Goal: Information Seeking & Learning: Learn about a topic

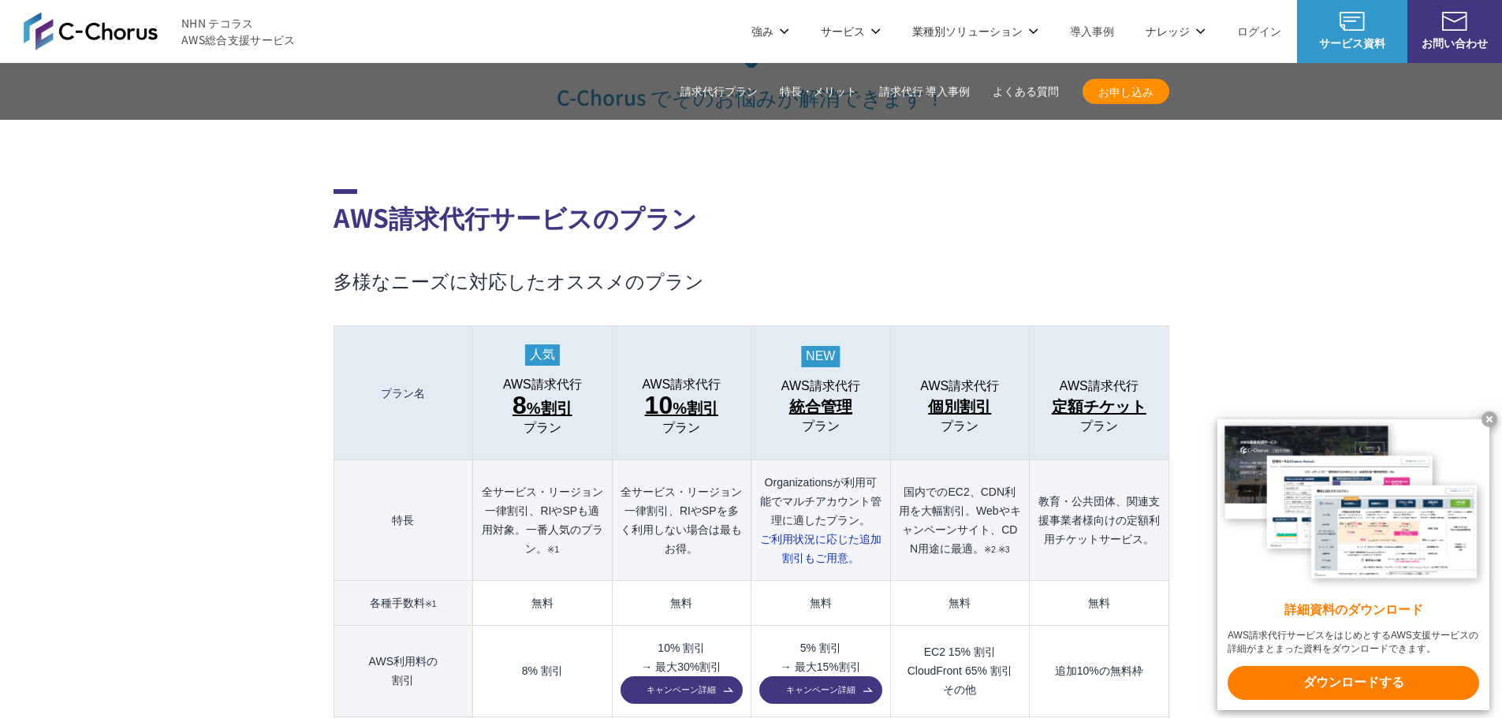
scroll to position [1498, 0]
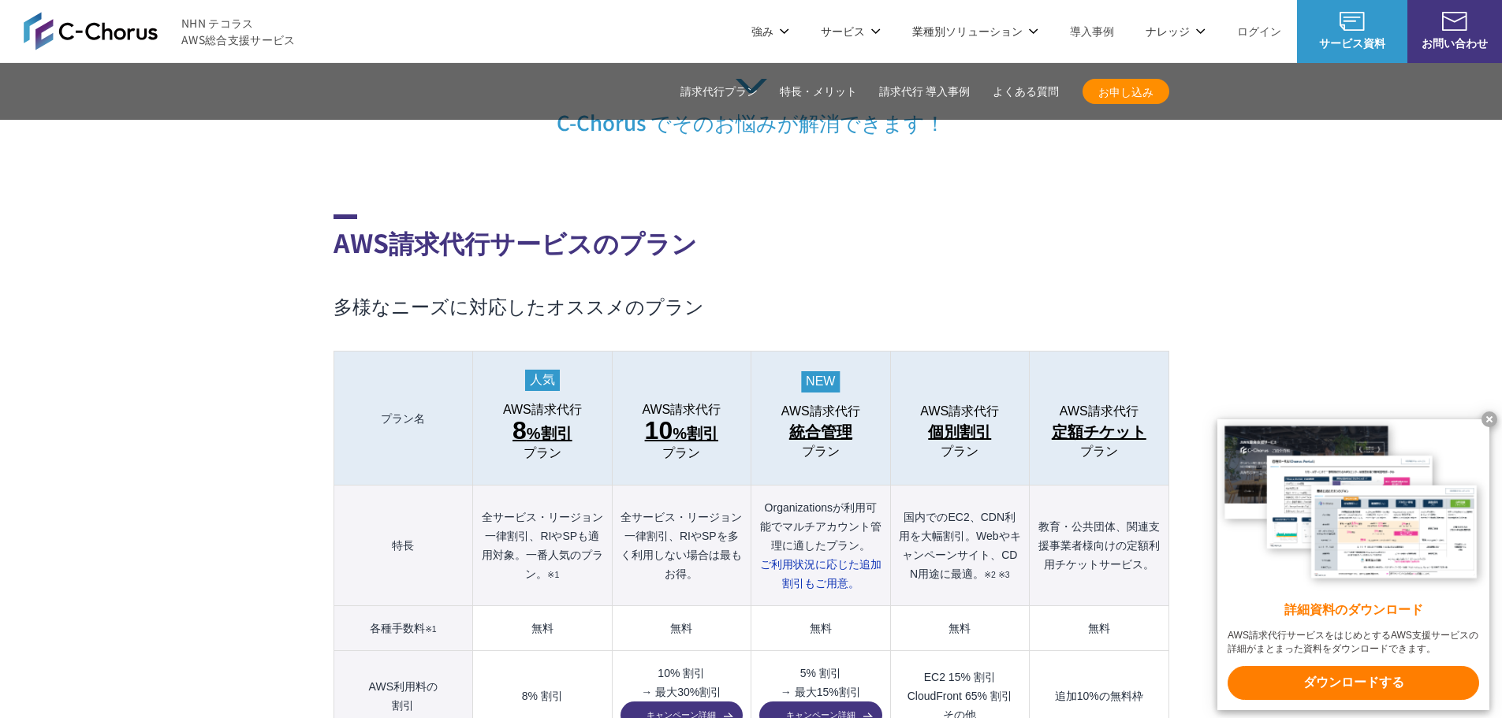
click at [1488, 415] on x-t at bounding box center [1490, 420] width 16 height 16
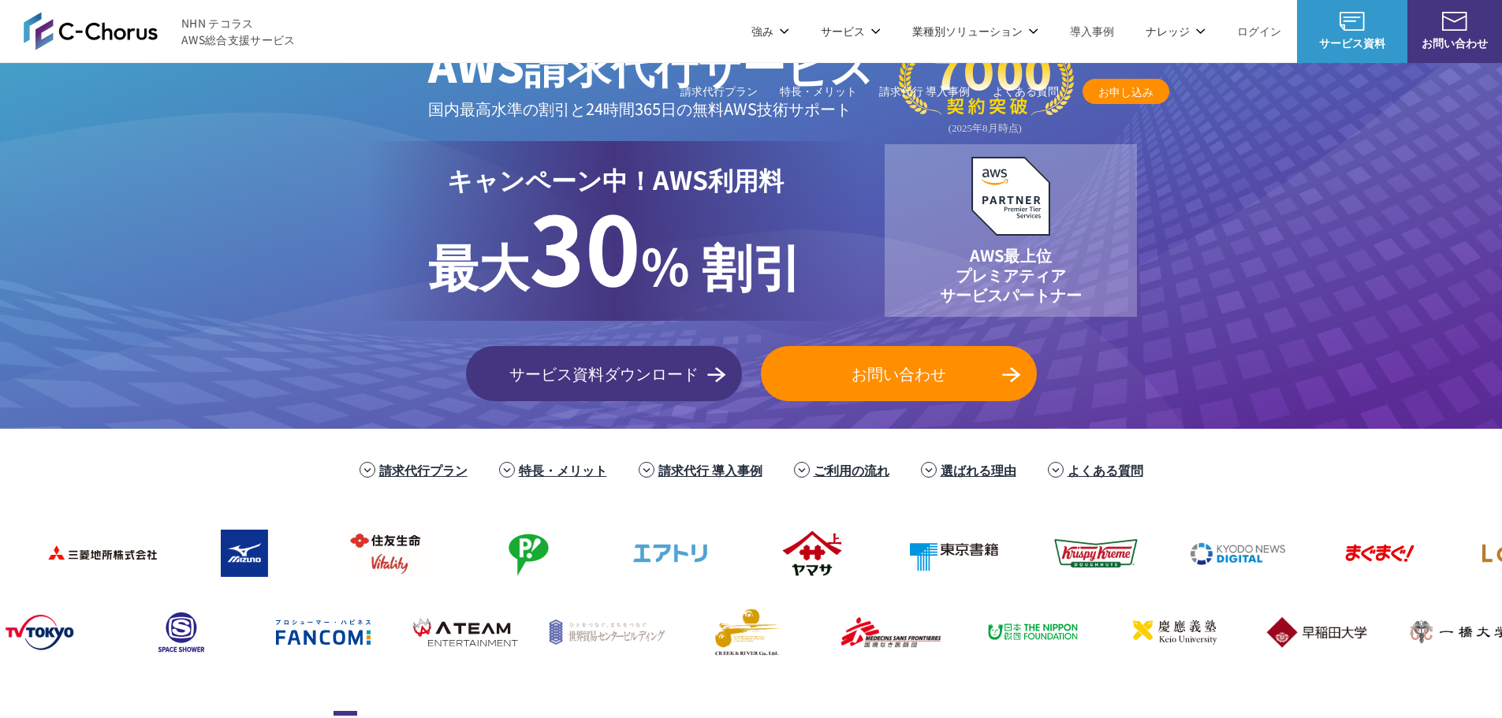
scroll to position [0, 0]
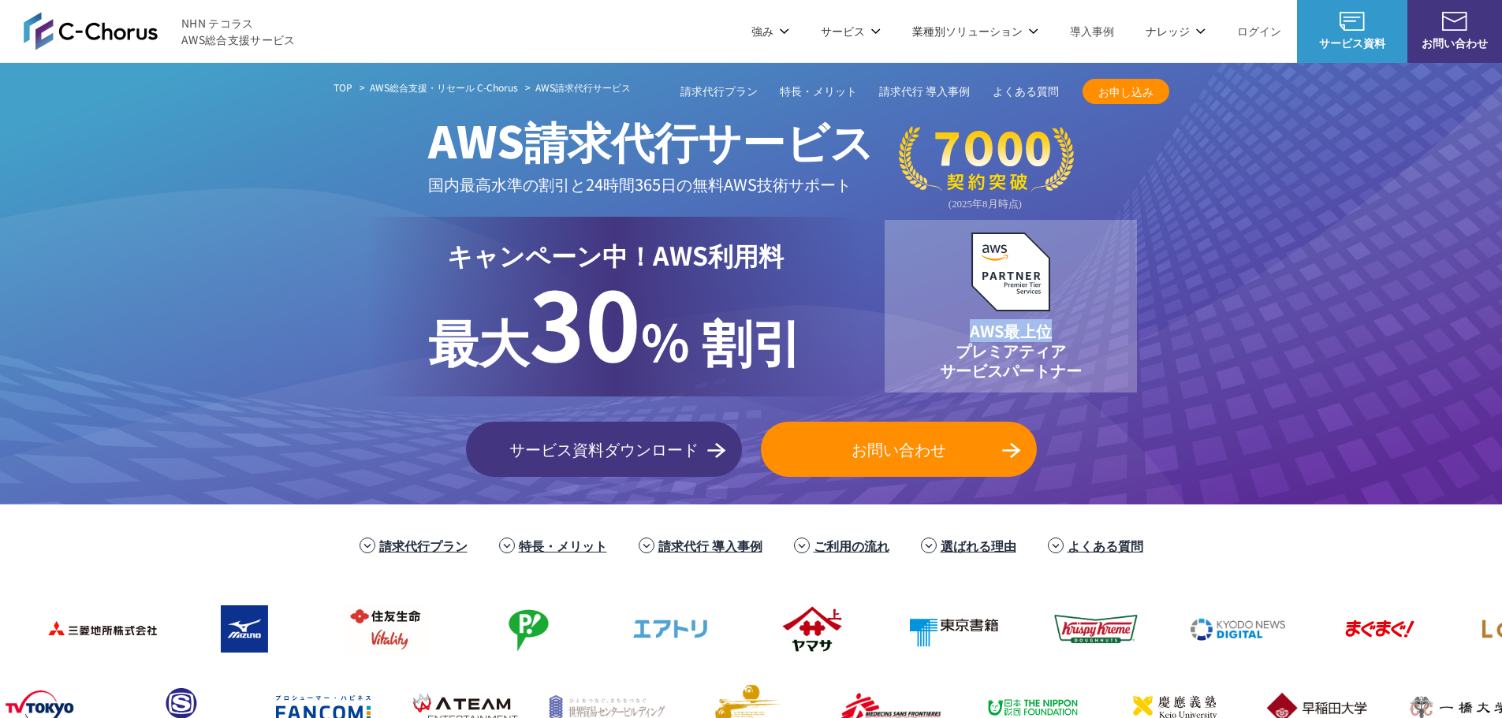
drag, startPoint x: 980, startPoint y: 331, endPoint x: 1057, endPoint y: 334, distance: 76.5
click at [1057, 334] on p "AWS最上位 プレミアティア サービスパートナー" at bounding box center [1011, 350] width 142 height 59
click at [1039, 354] on p "AWS最上位 プレミアティア サービスパートナー" at bounding box center [1011, 350] width 142 height 59
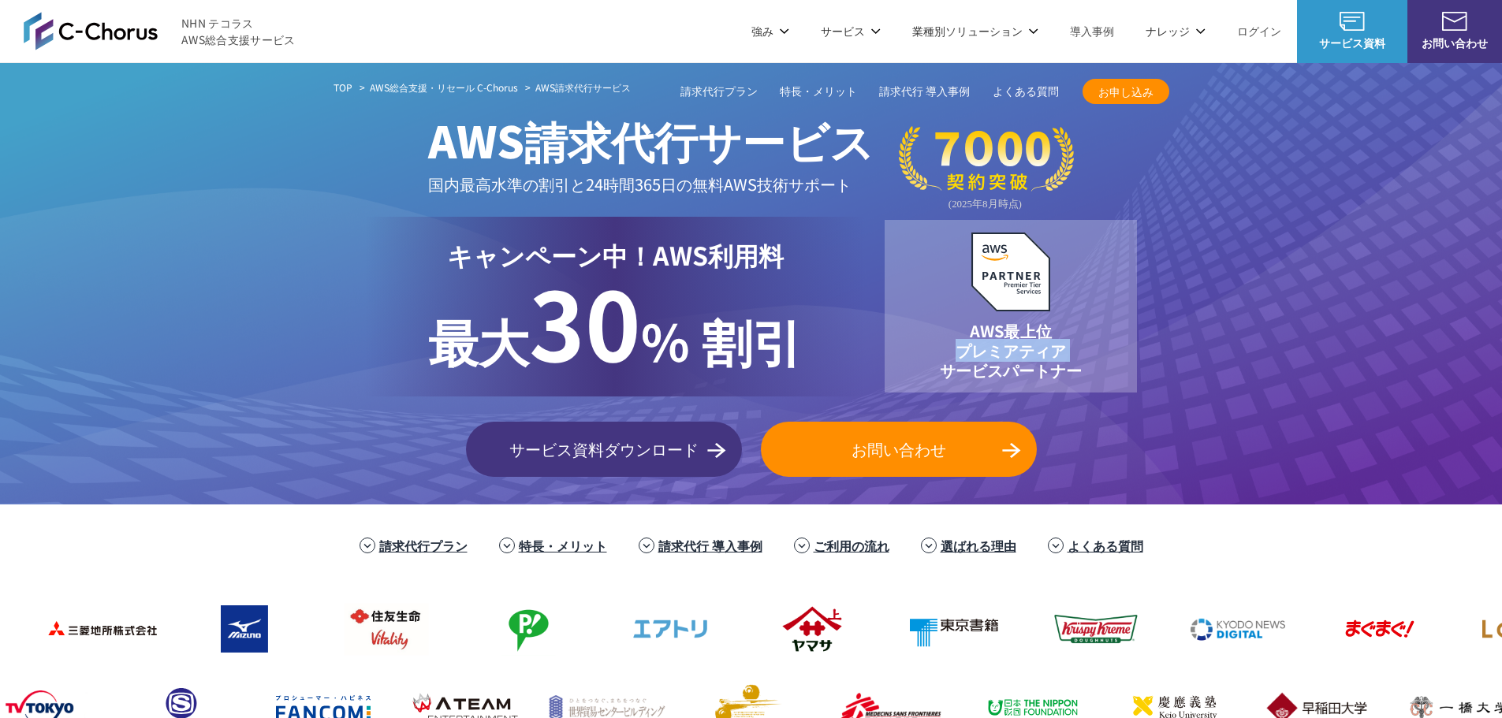
click at [1039, 354] on p "AWS最上位 プレミアティア サービスパートナー" at bounding box center [1011, 350] width 142 height 59
click at [1021, 379] on p "AWS最上位 プレミアティア サービスパートナー" at bounding box center [1011, 350] width 142 height 59
click at [535, 547] on link "特長・メリット" at bounding box center [563, 545] width 88 height 19
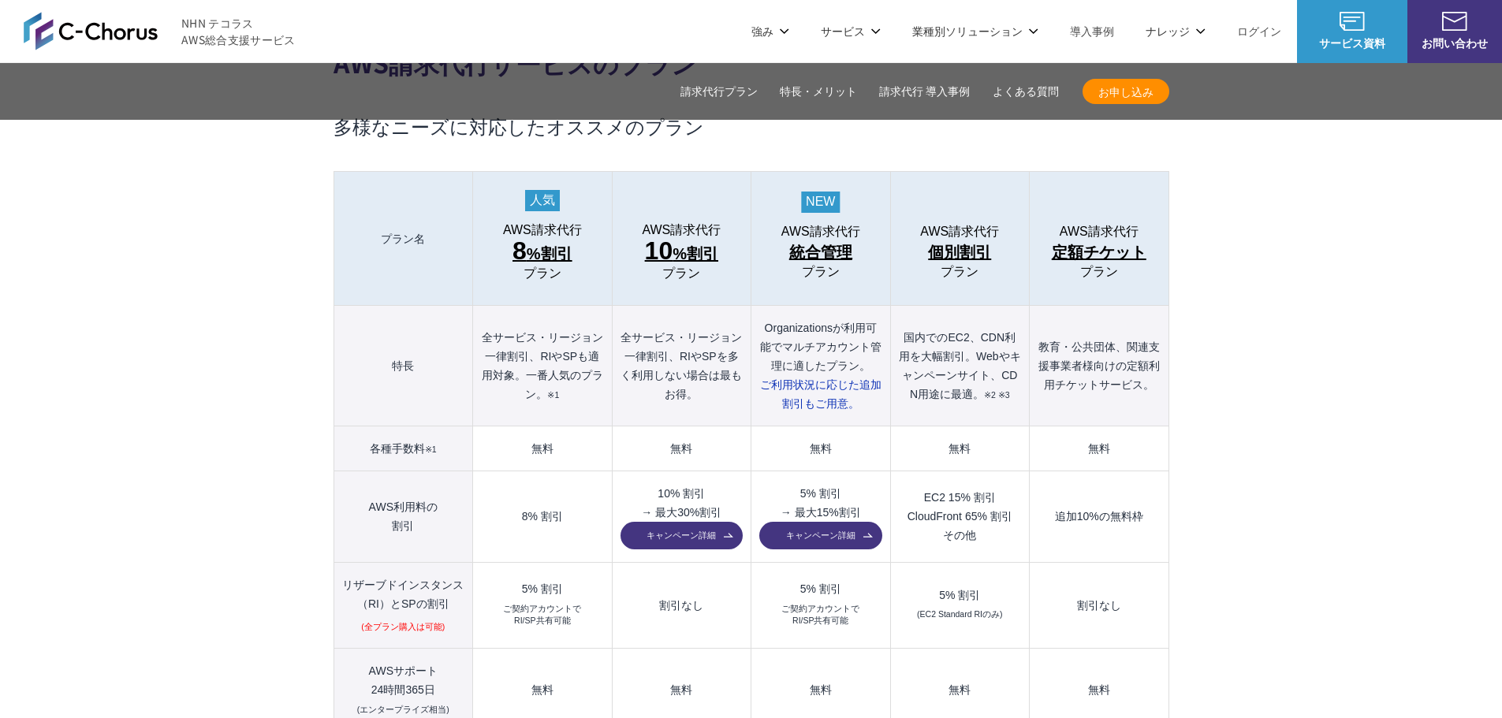
scroll to position [1656, 0]
